Goal: Task Accomplishment & Management: Manage account settings

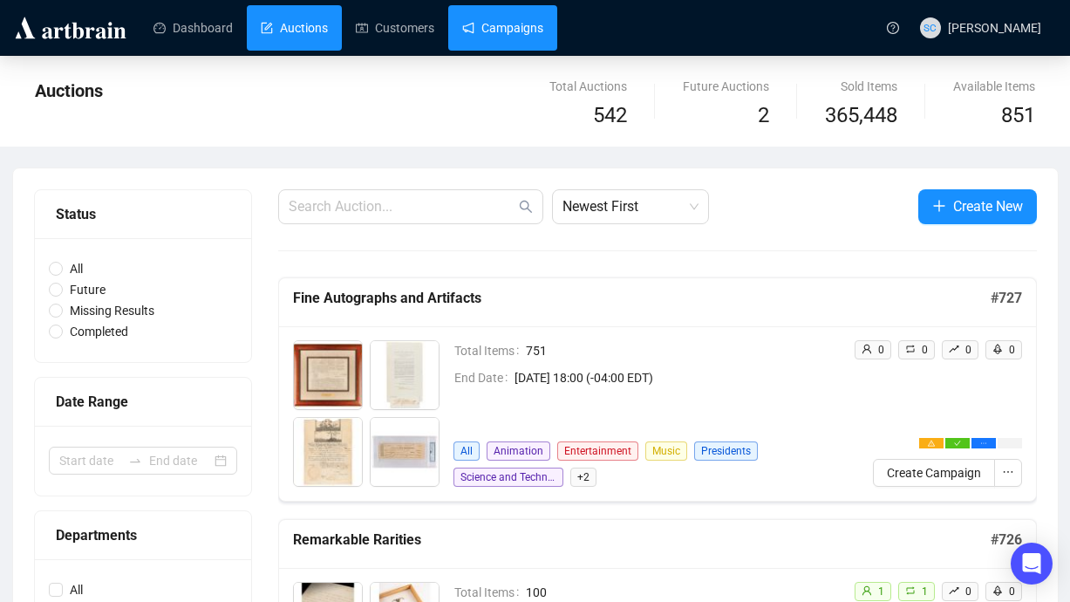
click at [540, 35] on link "Campaigns" at bounding box center [502, 27] width 81 height 45
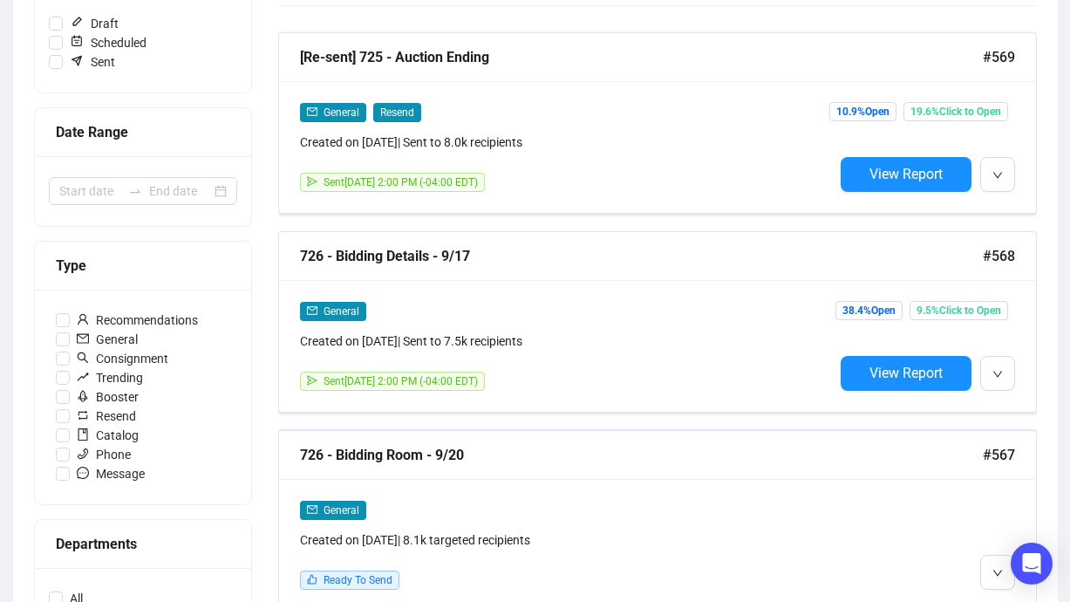
scroll to position [296, 0]
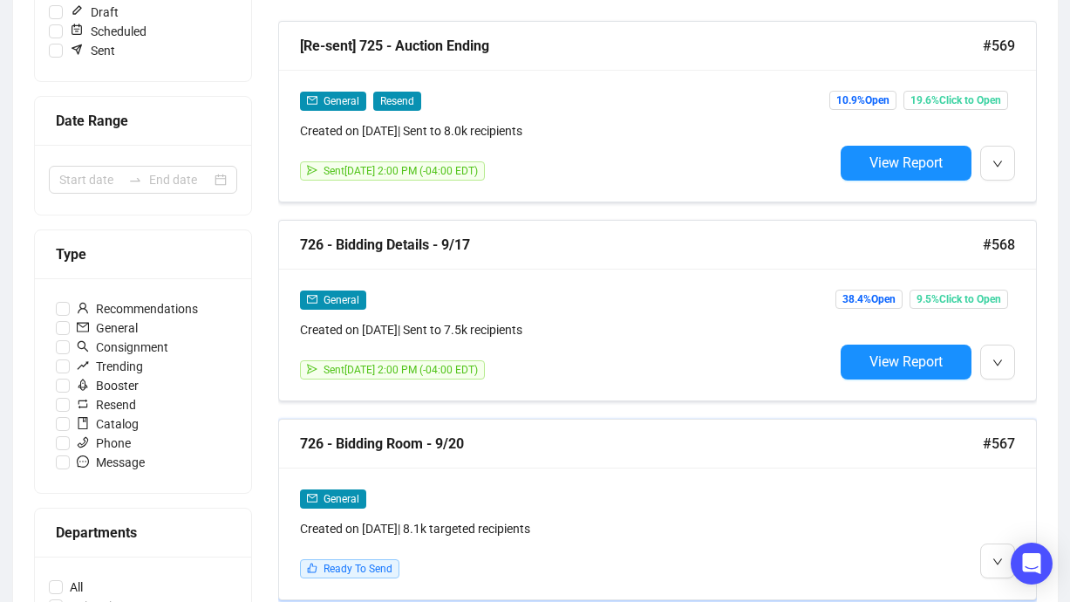
click at [630, 436] on div "726 - Bidding Room - 9/20" at bounding box center [641, 443] width 683 height 22
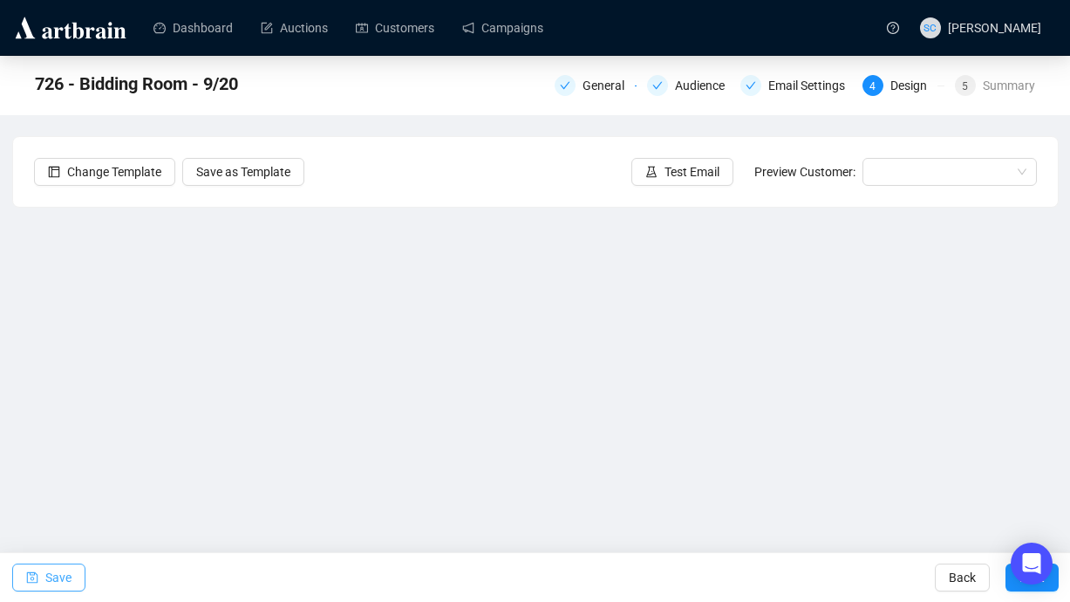
click at [58, 577] on span "Save" at bounding box center [58, 577] width 26 height 49
click at [65, 575] on span "Save" at bounding box center [58, 577] width 26 height 49
